Goal: Task Accomplishment & Management: Use online tool/utility

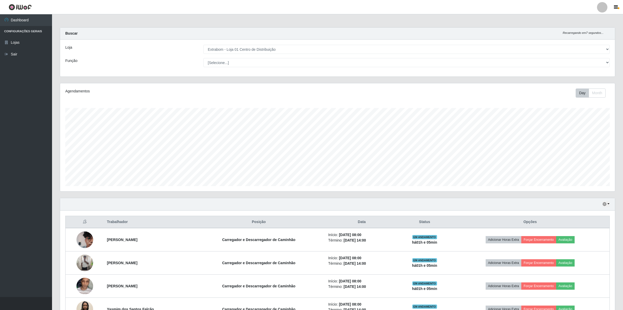
select select "435"
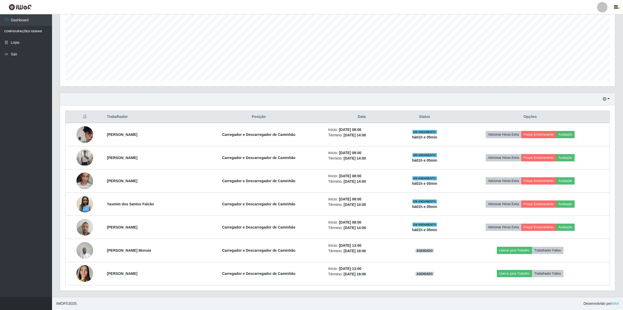
scroll to position [108, 555]
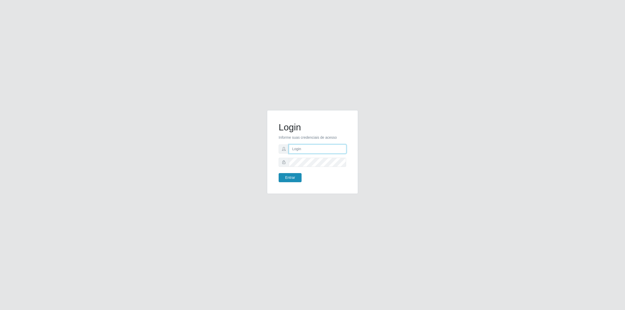
type input "emily.costa@grupocoutinho.com"
click at [282, 179] on button "Entrar" at bounding box center [289, 177] width 23 height 9
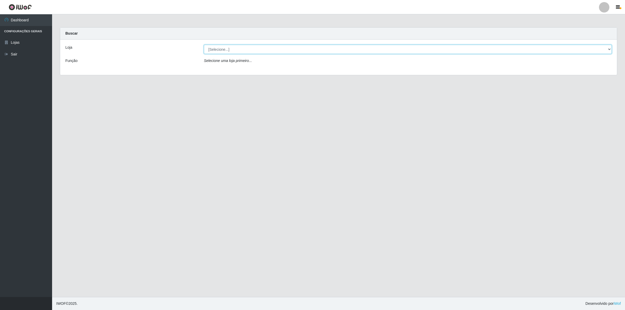
click at [233, 50] on select "[Selecione...] Extrabom - Loja 01 Centro de Distribuição" at bounding box center [408, 49] width 408 height 9
select select "435"
click at [204, 45] on select "[Selecione...] Extrabom - Loja 01 Centro de Distribuição" at bounding box center [408, 49] width 408 height 9
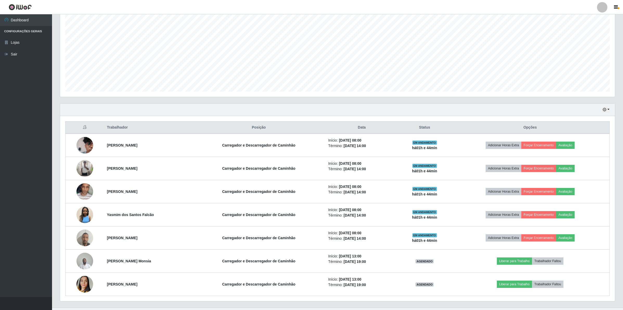
scroll to position [106, 0]
